Goal: Task Accomplishment & Management: Complete application form

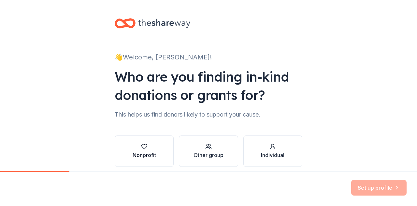
click at [145, 143] on div "button" at bounding box center [144, 146] width 23 height 7
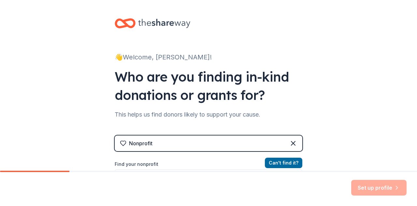
scroll to position [62, 0]
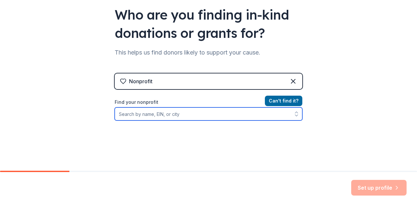
click at [171, 115] on input "Find your nonprofit" at bounding box center [209, 113] width 188 height 13
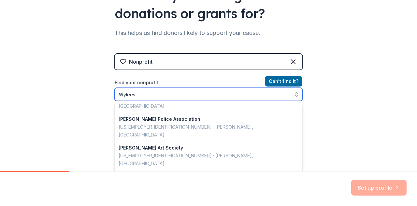
scroll to position [114, 0]
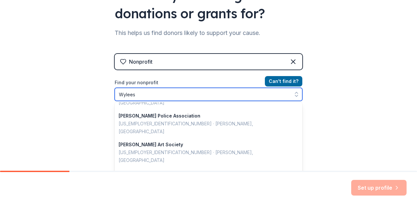
drag, startPoint x: 138, startPoint y: 93, endPoint x: 105, endPoint y: 94, distance: 32.9
click at [105, 94] on div "👋 Welcome, Shaunna! Who are you finding in-kind donations or grants for? This h…" at bounding box center [208, 58] width 209 height 279
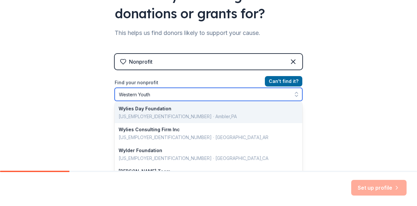
scroll to position [0, 0]
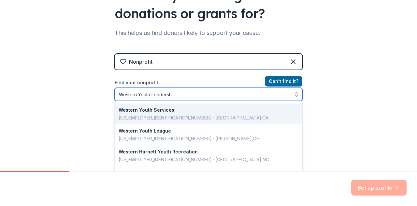
type input "Western Youth Leadership"
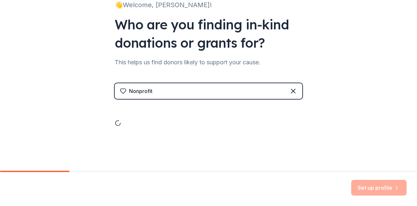
scroll to position [81, 0]
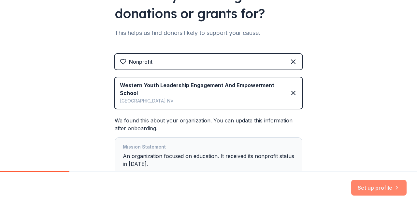
click at [381, 188] on button "Set up profile" at bounding box center [378, 188] width 55 height 16
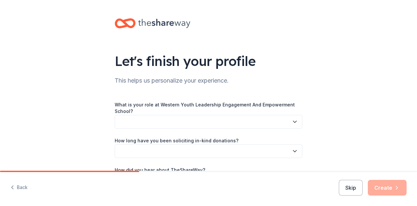
click at [201, 118] on button "button" at bounding box center [209, 122] width 188 height 14
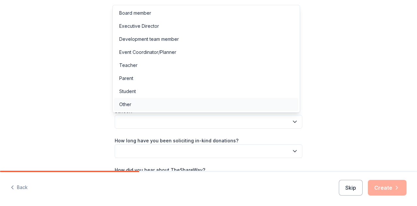
click at [129, 101] on div "Other" at bounding box center [125, 104] width 12 height 8
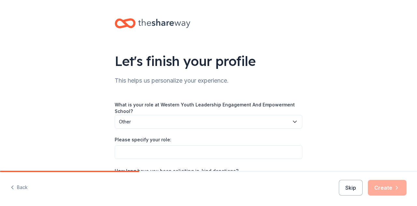
scroll to position [56, 0]
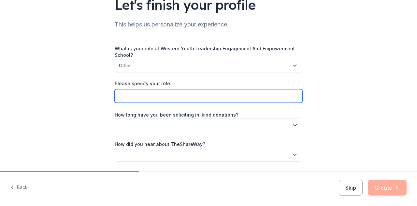
click at [147, 96] on input "Please specify your role:" at bounding box center [209, 96] width 188 height 14
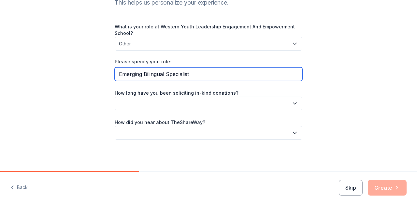
type input "Emerging Bilingual Specialist"
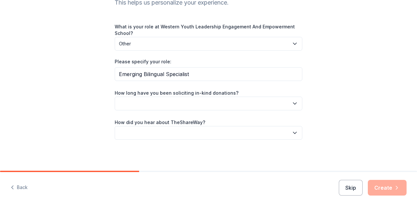
click at [278, 107] on button "button" at bounding box center [209, 103] width 188 height 14
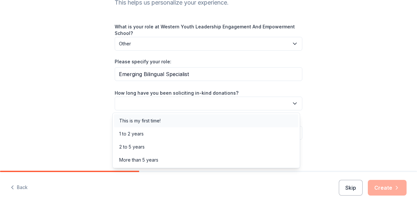
click at [152, 123] on div "This is my first time!" at bounding box center [139, 121] width 41 height 8
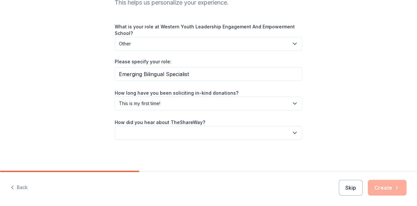
click at [204, 136] on button "button" at bounding box center [209, 133] width 188 height 14
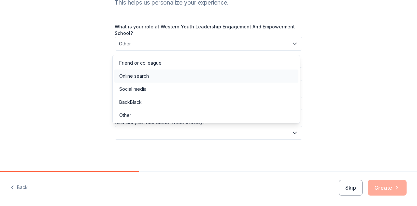
click at [139, 75] on div "Online search" at bounding box center [134, 76] width 30 height 8
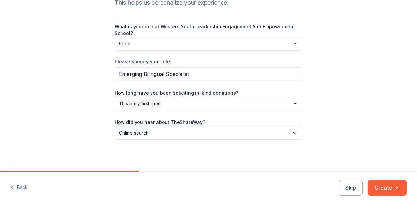
click at [73, 128] on div "Let's finish your profile This helps us personalize your experience. What is yo…" at bounding box center [208, 46] width 417 height 249
click at [386, 185] on button "Create" at bounding box center [387, 188] width 39 height 16
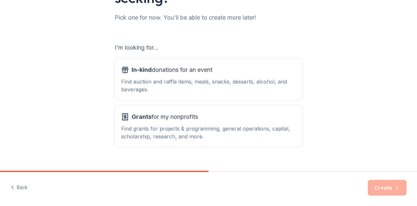
scroll to position [93, 0]
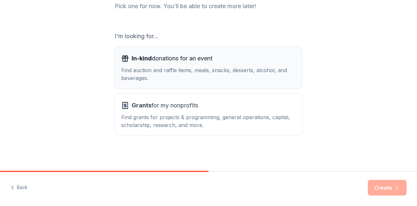
click at [163, 68] on div "Find auction and raffle items, meals, snacks, desserts, alcohol, and beverages." at bounding box center [208, 74] width 175 height 16
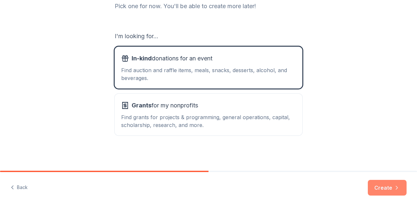
click at [383, 187] on button "Create" at bounding box center [387, 188] width 39 height 16
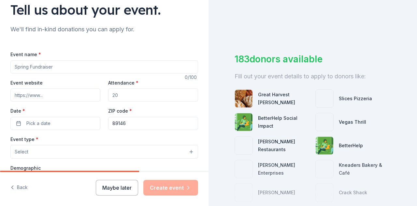
scroll to position [51, 0]
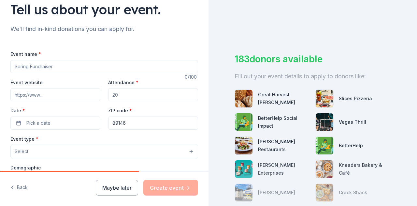
click at [46, 64] on input "Event name *" at bounding box center [104, 66] width 188 height 13
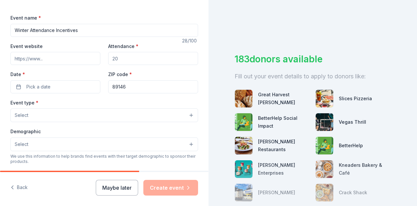
scroll to position [88, 0]
type input "Winter Attendance Incentives"
drag, startPoint x: 140, startPoint y: 60, endPoint x: 93, endPoint y: 57, distance: 47.7
click at [93, 57] on div "Event website Attendance * Date * Pick a date ZIP code * 89146" at bounding box center [104, 67] width 188 height 51
type input "210"
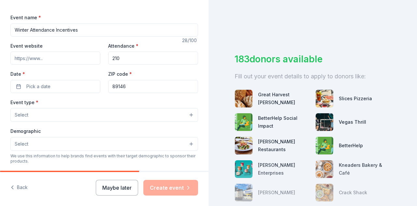
click at [131, 86] on input "89146" at bounding box center [153, 86] width 90 height 13
type input "89169"
click at [46, 112] on button "Select" at bounding box center [104, 115] width 188 height 14
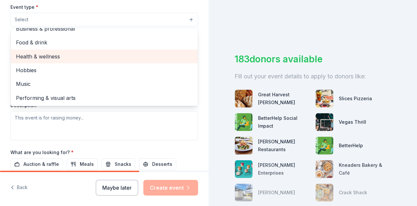
scroll to position [0, 0]
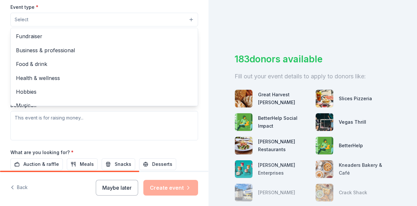
click at [0, 38] on div "Tell us about your event. We'll find in-kind donations you can apply for. Event…" at bounding box center [104, 34] width 209 height 434
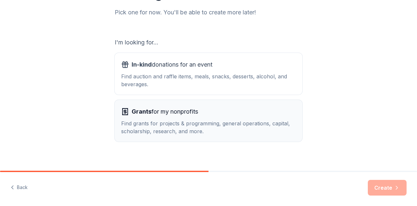
scroll to position [93, 0]
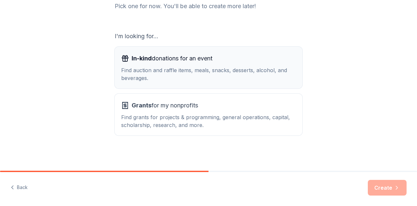
click at [168, 64] on div "In-kind donations for an event Find auction and raffle items, meals, snacks, de…" at bounding box center [208, 67] width 175 height 29
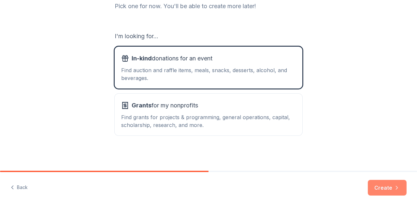
click at [392, 191] on button "Create" at bounding box center [387, 188] width 39 height 16
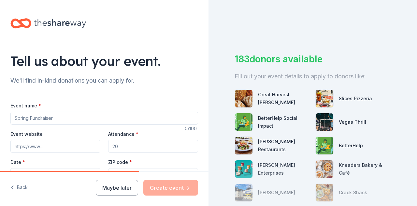
click at [62, 119] on input "Event name *" at bounding box center [104, 117] width 188 height 13
click at [29, 117] on input "Winter Attendance Incentives" at bounding box center [104, 117] width 188 height 13
type input "Winter Testing Attendance Incentives"
drag, startPoint x: 135, startPoint y: 146, endPoint x: 95, endPoint y: 147, distance: 40.1
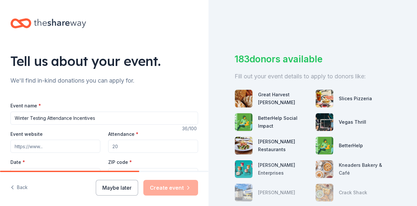
click at [95, 147] on div "Event website Attendance * Date * Pick a date ZIP code * 89146" at bounding box center [104, 155] width 188 height 51
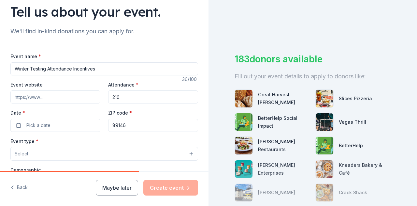
scroll to position [50, 0]
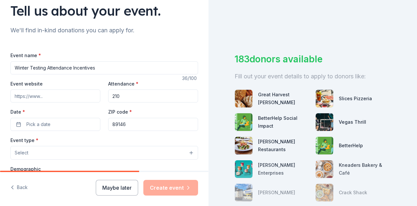
type input "210"
click at [123, 121] on input "89146" at bounding box center [153, 124] width 90 height 13
type input "89169"
click at [65, 123] on button "Pick a date" at bounding box center [55, 124] width 90 height 13
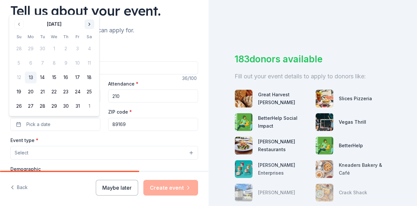
click at [89, 22] on button "Go to next month" at bounding box center [89, 24] width 9 height 9
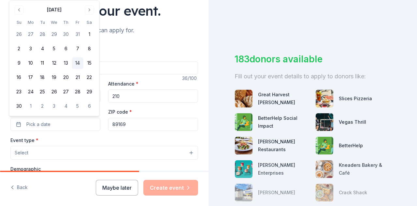
click at [78, 61] on button "14" at bounding box center [78, 63] width 12 height 12
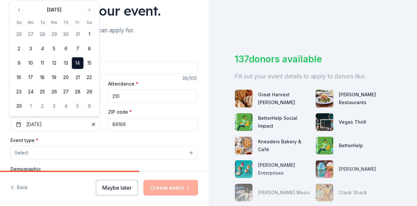
click at [113, 138] on div "Event type * Select" at bounding box center [104, 148] width 188 height 24
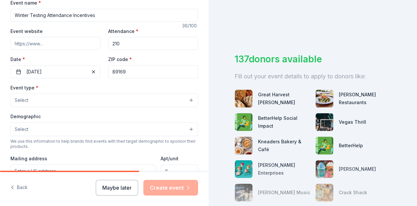
scroll to position [103, 0]
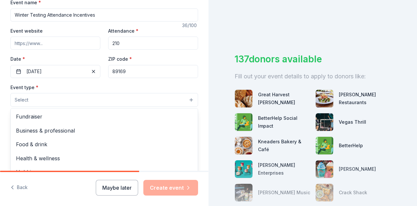
click at [65, 101] on button "Select" at bounding box center [104, 100] width 188 height 14
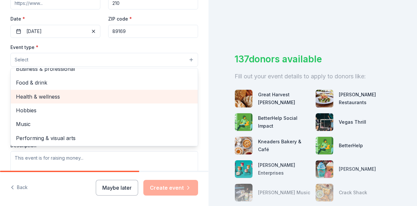
scroll to position [0, 0]
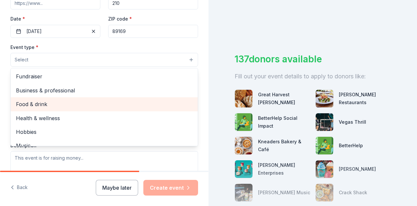
click at [40, 103] on span "Food & drink" at bounding box center [104, 104] width 177 height 8
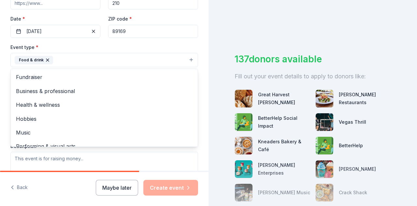
click at [132, 42] on div "Event name * Winter Testing Attendance Incentives 36 /100 Event website Attenda…" at bounding box center [104, 109] width 188 height 302
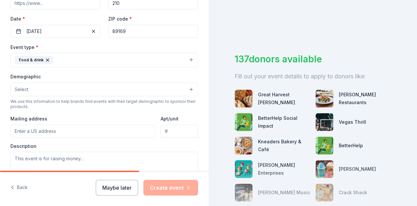
click at [106, 92] on button "Select" at bounding box center [104, 89] width 188 height 14
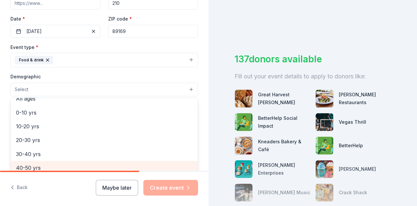
scroll to position [47, 0]
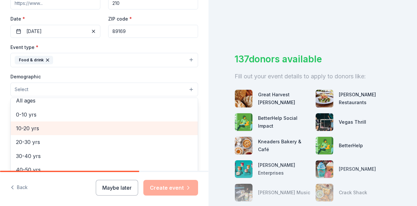
click at [30, 127] on span "10-20 yrs" at bounding box center [104, 128] width 177 height 8
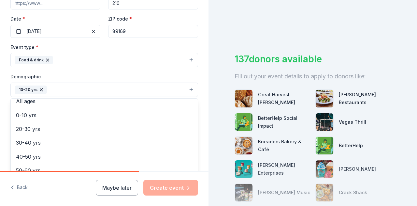
click at [80, 72] on div "Demographic 10-20 yrs All genders Mostly men Mostly women All ages 0-10 yrs 20-…" at bounding box center [104, 84] width 188 height 24
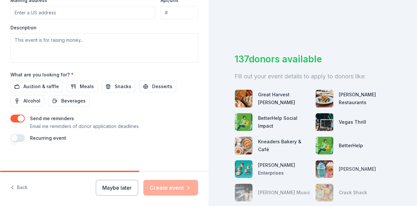
scroll to position [263, 0]
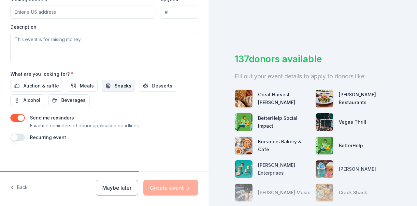
click at [118, 84] on span "Snacks" at bounding box center [123, 86] width 17 height 8
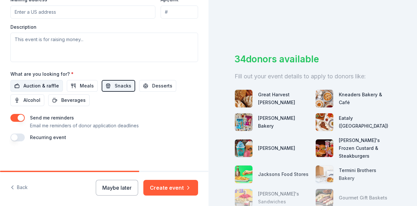
click at [48, 83] on span "Auction & raffle" at bounding box center [41, 86] width 36 height 8
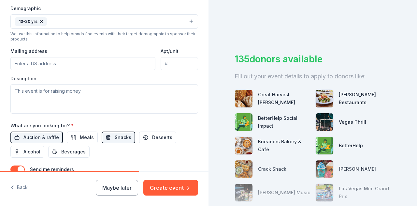
scroll to position [209, 0]
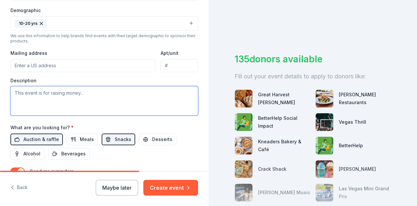
click at [62, 93] on textarea at bounding box center [104, 100] width 188 height 29
type textarea "I am trying to gather attendance incentives for the students at my middle schoo…"
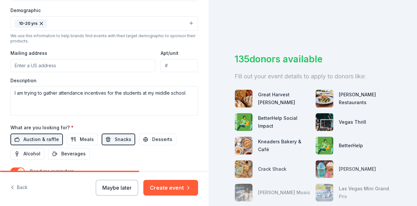
click at [51, 66] on input "Mailing address" at bounding box center [82, 65] width 145 height 13
click at [51, 65] on input "Mailing address" at bounding box center [82, 65] width 145 height 13
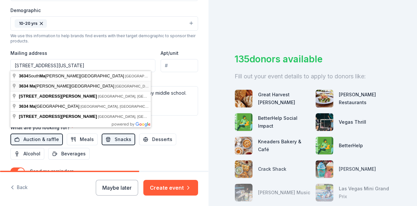
type input "3634 Maryland Parkway, Las Vegas, NV, 89169"
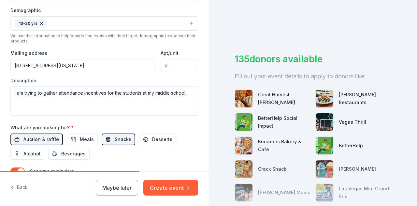
click at [172, 66] on input "Apt/unit" at bounding box center [179, 65] width 37 height 13
click at [161, 64] on input "300" at bounding box center [179, 65] width 37 height 13
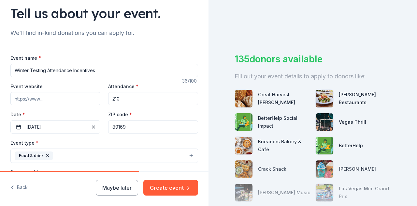
scroll to position [46, 0]
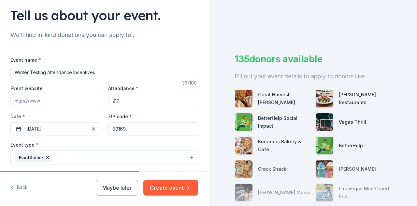
type input "Ste. 300"
click at [47, 69] on input "Winter Testing Attendance Incentives" at bounding box center [104, 72] width 188 height 13
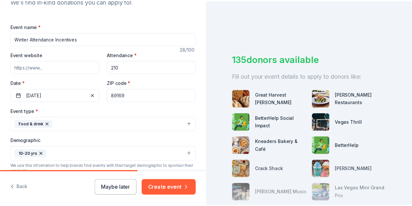
scroll to position [263, 0]
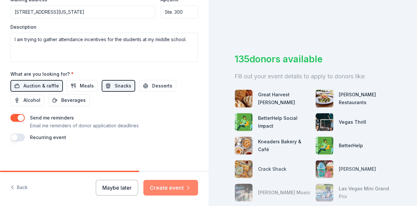
type input "Winter Attendance Incentives"
click at [168, 188] on button "Create event" at bounding box center [170, 188] width 55 height 16
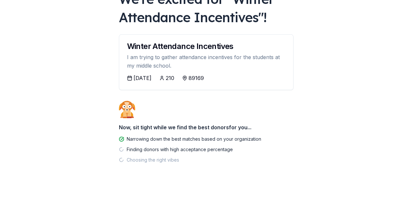
scroll to position [52, 0]
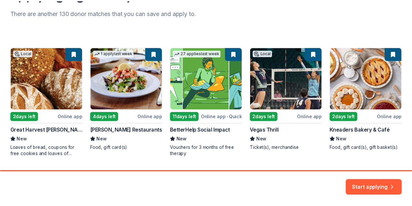
scroll to position [103, 0]
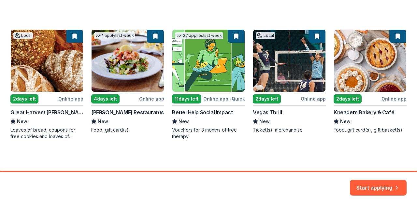
click at [368, 60] on div "Local 2 days left Online app Great Harvest Henderson New Loaves of bread, coupo…" at bounding box center [208, 84] width 396 height 110
click at [395, 36] on div "Local 2 days left Online app Great Harvest Henderson New Loaves of bread, coupo…" at bounding box center [208, 84] width 396 height 110
click at [374, 183] on button "Start applying" at bounding box center [378, 184] width 57 height 16
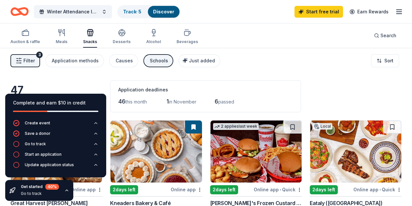
click at [66, 190] on icon "button" at bounding box center [66, 189] width 5 height 5
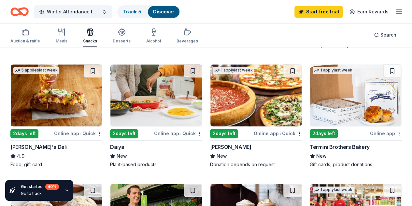
scroll to position [457, 0]
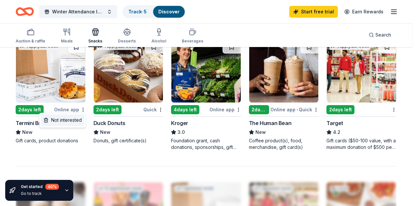
click at [75, 118] on div "Not interested" at bounding box center [63, 120] width 44 height 12
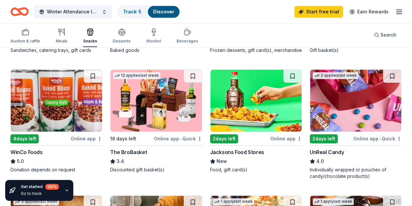
scroll to position [295, 0]
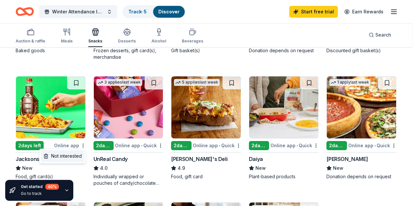
click at [72, 154] on div "Not interested" at bounding box center [63, 156] width 44 height 12
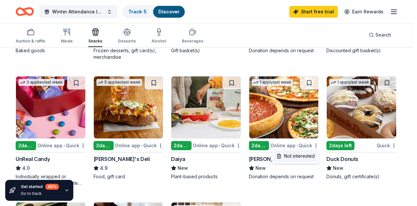
click at [302, 153] on div "Not interested" at bounding box center [296, 156] width 44 height 12
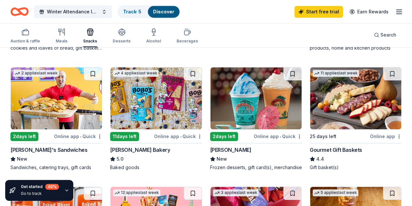
scroll to position [177, 0]
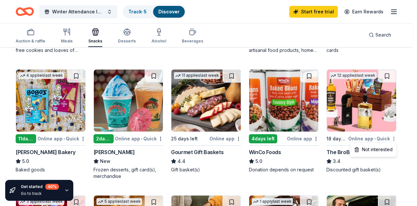
click at [372, 150] on div "Not interested" at bounding box center [374, 149] width 44 height 12
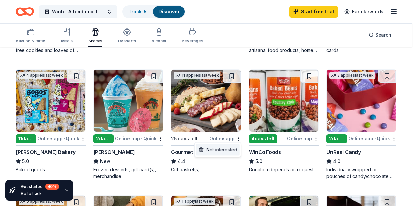
click at [222, 148] on div "Not interested" at bounding box center [218, 149] width 44 height 12
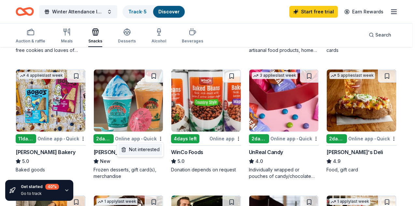
click at [152, 151] on div "Not interested" at bounding box center [141, 149] width 44 height 12
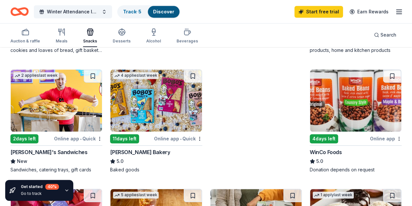
click at [154, 134] on div "Online app • Quick" at bounding box center [178, 138] width 48 height 8
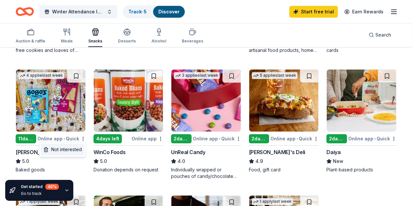
click at [65, 151] on div "Not interested" at bounding box center [63, 149] width 44 height 12
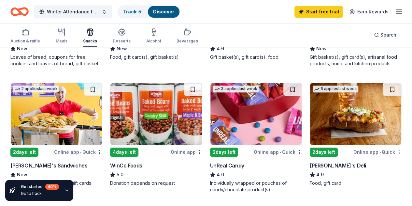
scroll to position [163, 0]
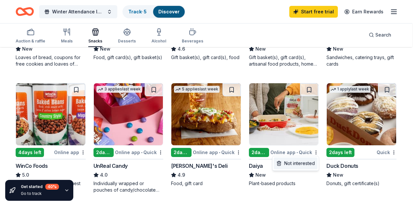
click at [297, 158] on div "Not interested" at bounding box center [296, 163] width 44 height 12
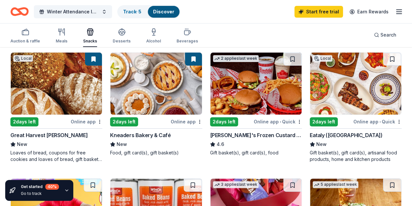
scroll to position [50, 0]
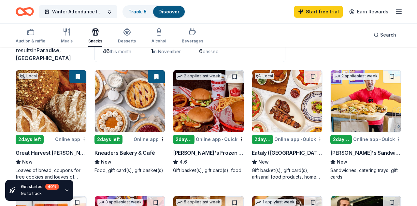
click at [393, 138] on html "Winter Attendance Incentives Track · 5 Discover Start free trial Earn Rewards A…" at bounding box center [208, 53] width 417 height 206
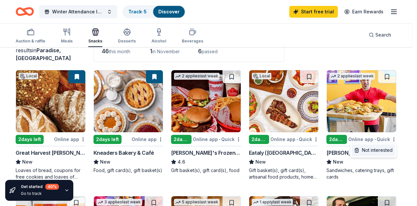
click at [365, 149] on div "Not interested" at bounding box center [374, 150] width 44 height 12
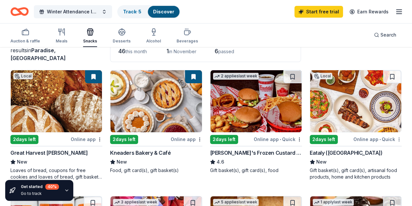
click at [315, 138] on html "Winter Attendance Incentives Track · 5 Discover Start free trial Earn Rewards A…" at bounding box center [206, 53] width 412 height 206
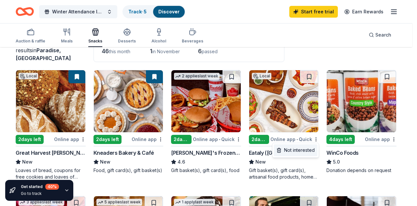
click at [298, 149] on div "Not interested" at bounding box center [296, 150] width 44 height 12
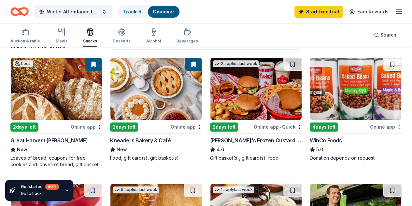
scroll to position [64, 0]
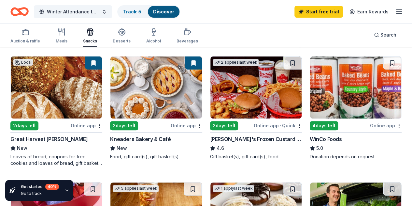
click at [135, 88] on img at bounding box center [155, 87] width 91 height 62
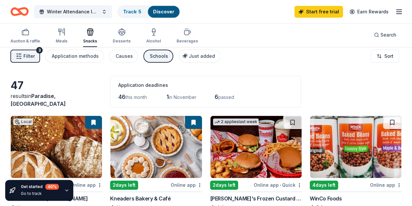
scroll to position [0, 0]
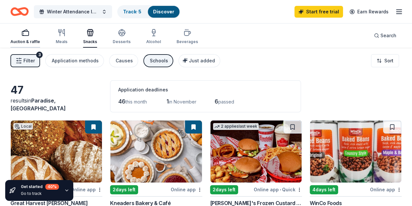
click at [22, 32] on div "button" at bounding box center [25, 33] width 30 height 8
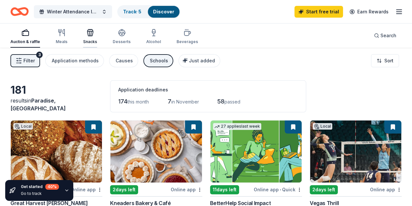
click at [94, 32] on icon "button" at bounding box center [90, 33] width 8 height 8
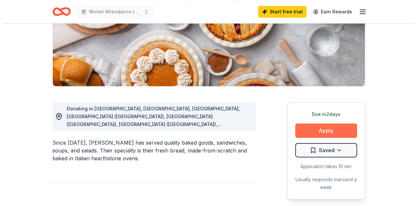
scroll to position [112, 0]
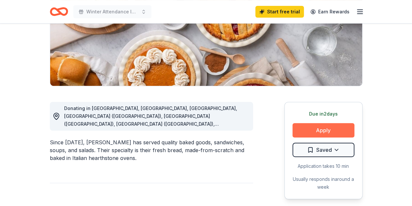
click at [317, 130] on button "Apply" at bounding box center [324, 130] width 62 height 14
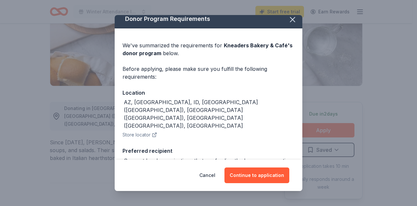
scroll to position [5, 0]
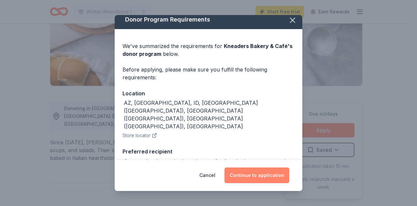
click at [259, 175] on button "Continue to application" at bounding box center [256, 175] width 65 height 16
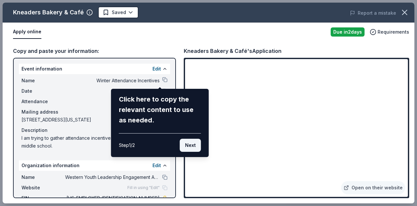
click at [194, 144] on button "Next" at bounding box center [190, 144] width 21 height 13
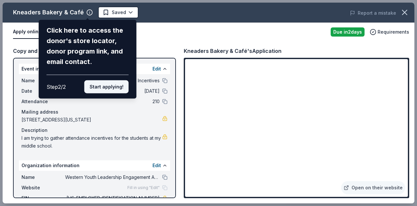
click at [116, 85] on button "Start applying!" at bounding box center [106, 86] width 44 height 13
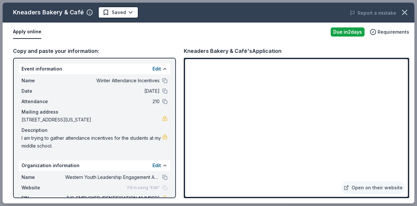
click at [303, 34] on div "Apply online" at bounding box center [169, 32] width 312 height 14
